Goal: Task Accomplishment & Management: Complete application form

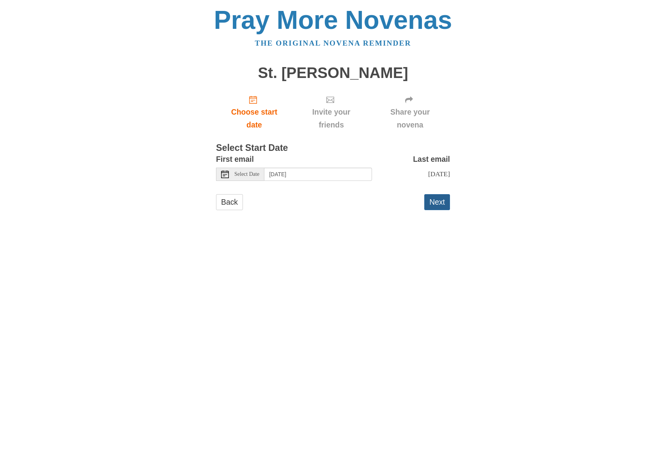
click at [436, 206] on button "Next" at bounding box center [437, 202] width 26 height 16
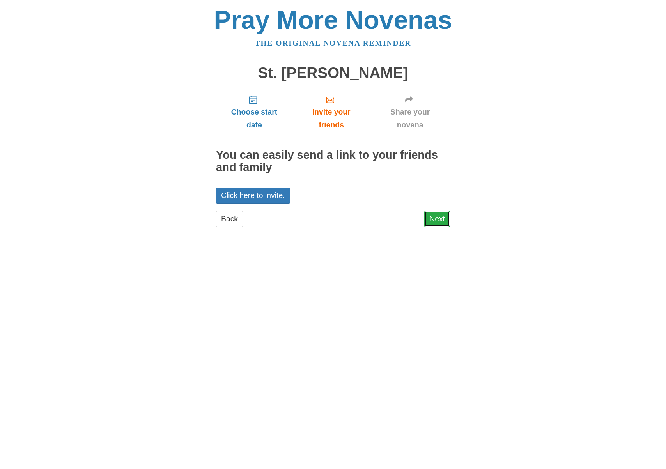
click at [438, 217] on link "Next" at bounding box center [437, 219] width 26 height 16
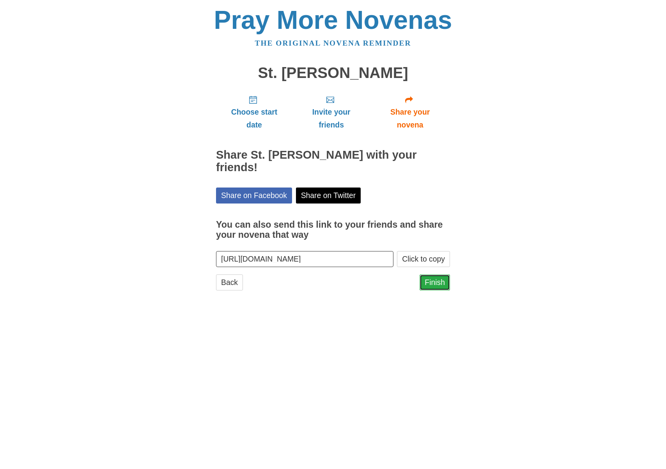
click at [427, 275] on link "Finish" at bounding box center [435, 283] width 30 height 16
